Goal: Communication & Community: Answer question/provide support

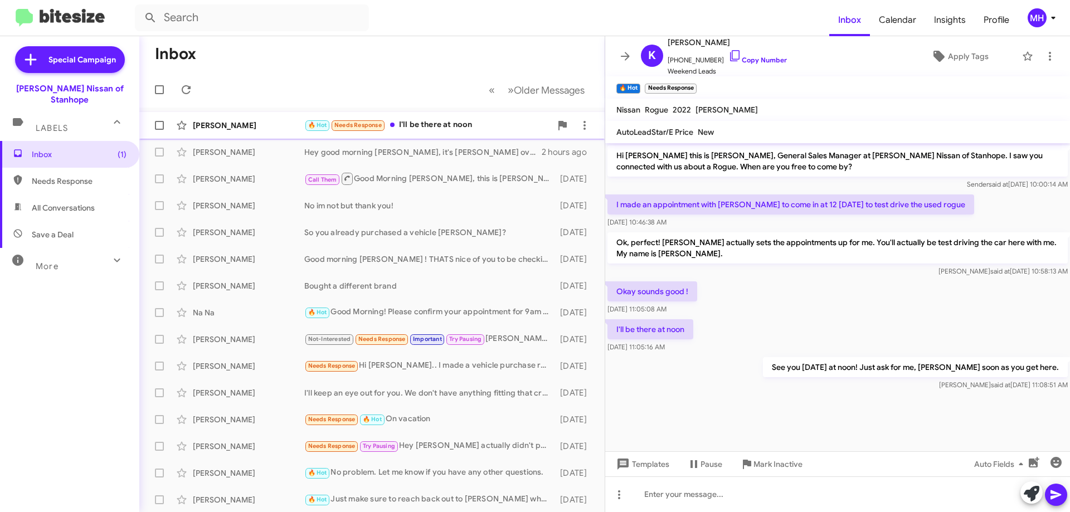
click at [466, 125] on div "🔥 Hot Needs Response I'll be there at noon" at bounding box center [427, 125] width 247 height 13
click at [76, 176] on span "Needs Response" at bounding box center [79, 181] width 95 height 11
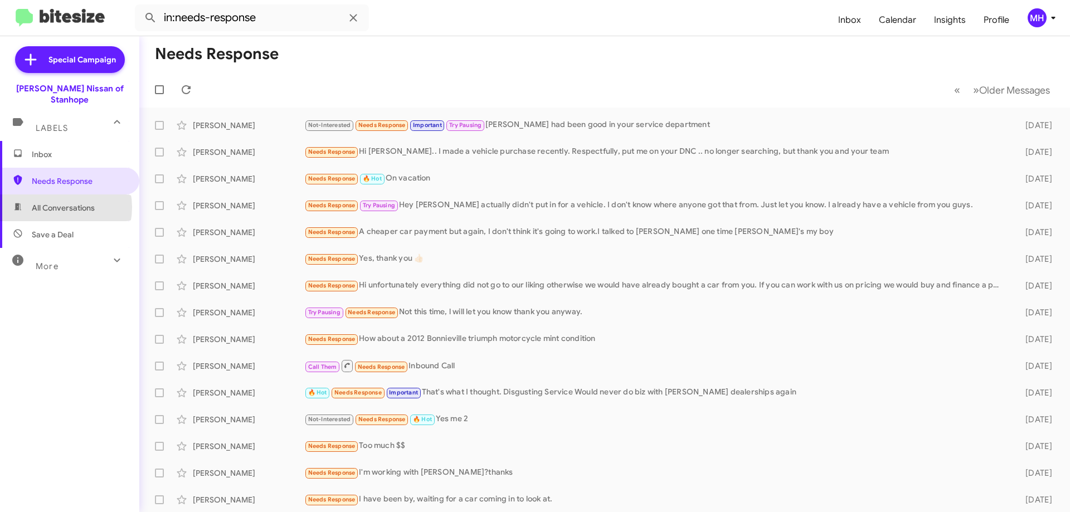
click at [53, 202] on span "All Conversations" at bounding box center [63, 207] width 63 height 11
type input "in:all-conversations"
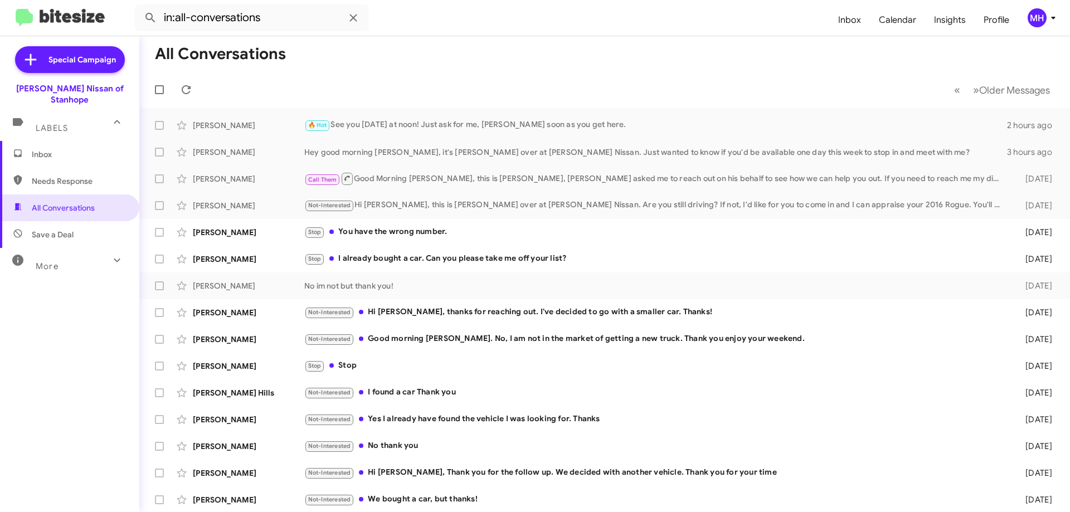
click at [50, 149] on span "Inbox" at bounding box center [79, 154] width 95 height 11
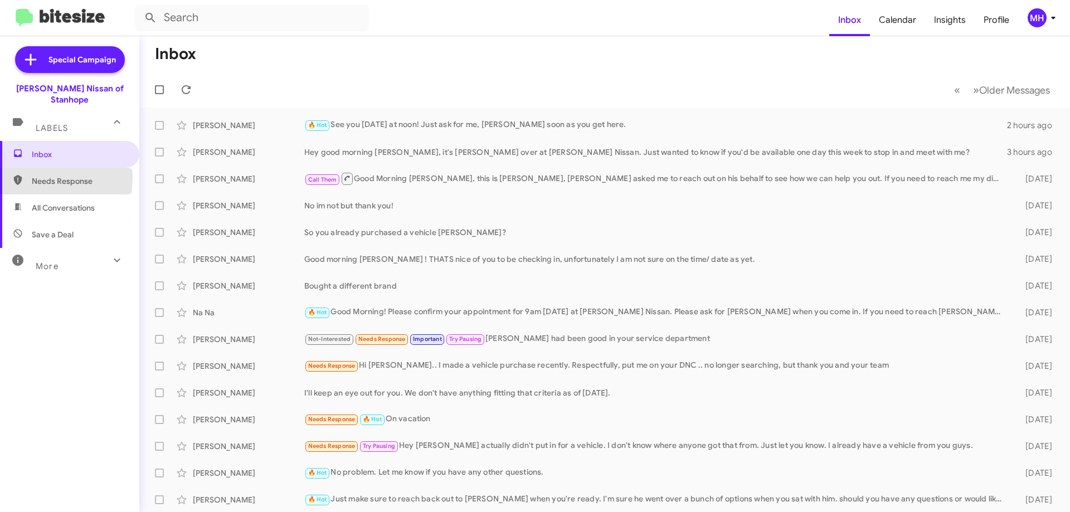
click at [47, 176] on span "Needs Response" at bounding box center [79, 181] width 95 height 11
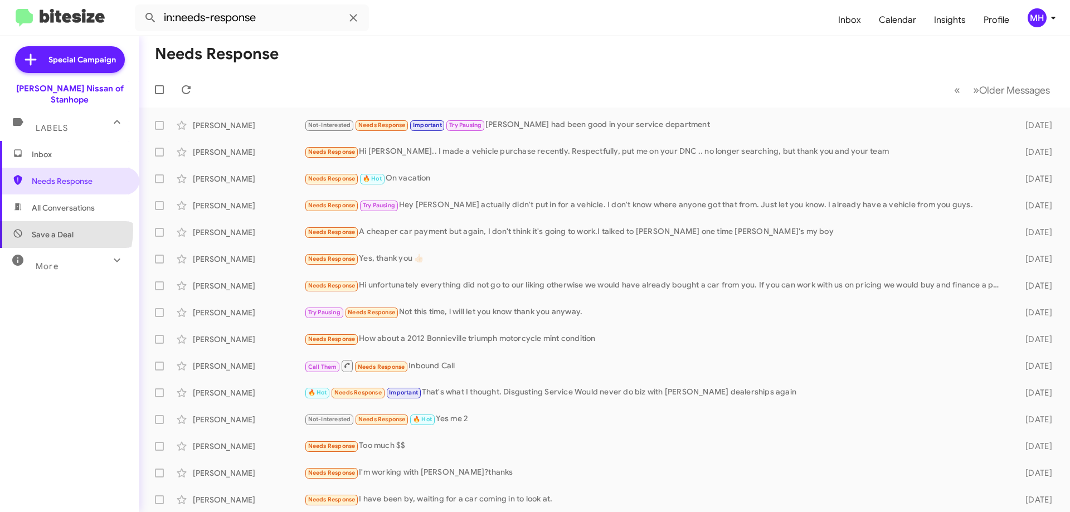
click at [54, 229] on span "Save a Deal" at bounding box center [53, 234] width 42 height 11
type input "in:not-interested"
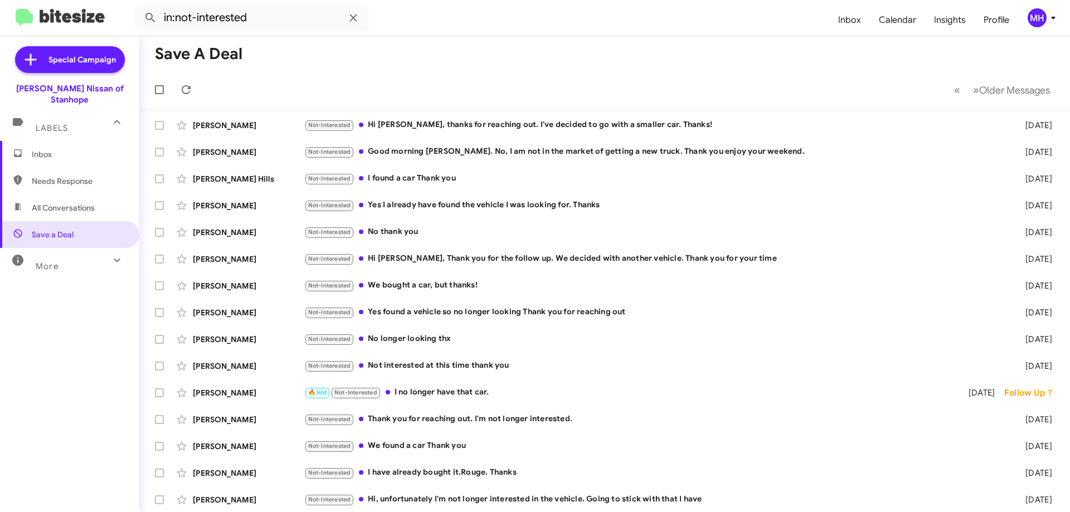
click at [47, 149] on span "Inbox" at bounding box center [79, 154] width 95 height 11
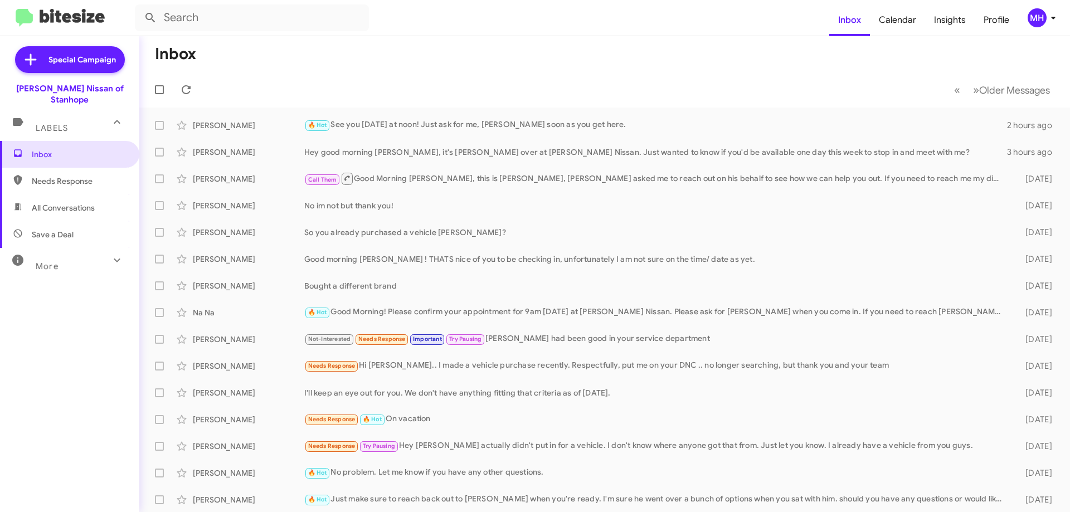
click at [61, 202] on span "All Conversations" at bounding box center [63, 207] width 63 height 11
type input "in:all-conversations"
